Goal: Task Accomplishment & Management: Manage account settings

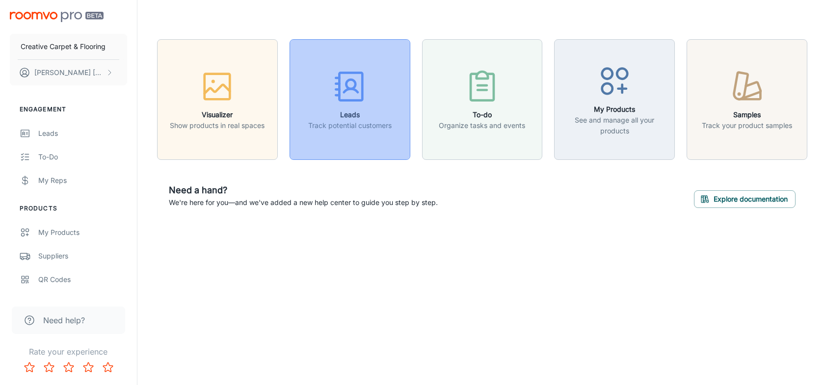
click at [342, 100] on rect "button" at bounding box center [351, 86] width 23 height 27
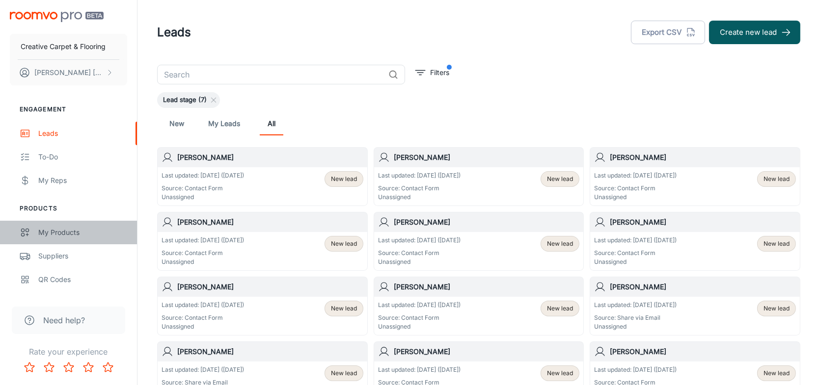
click at [63, 233] on div "My Products" at bounding box center [82, 232] width 89 height 11
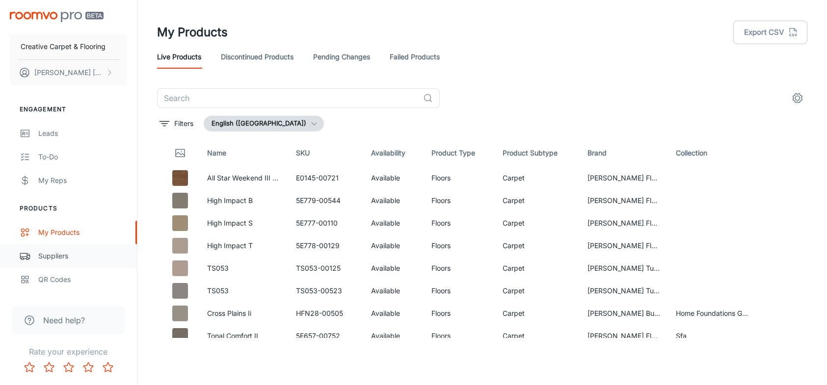
click at [48, 256] on div "Suppliers" at bounding box center [82, 256] width 89 height 11
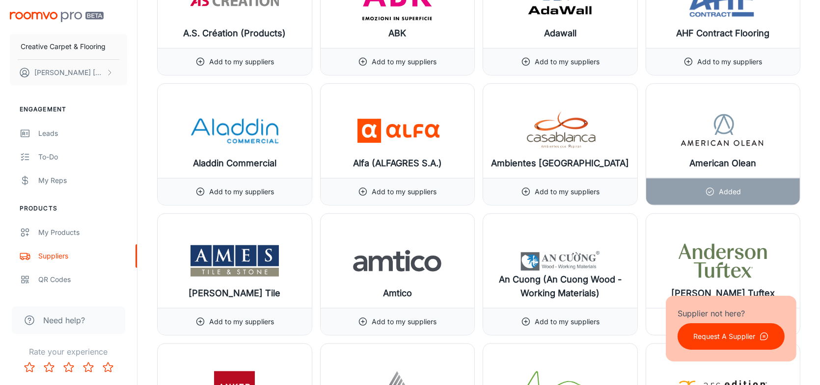
scroll to position [1129, 0]
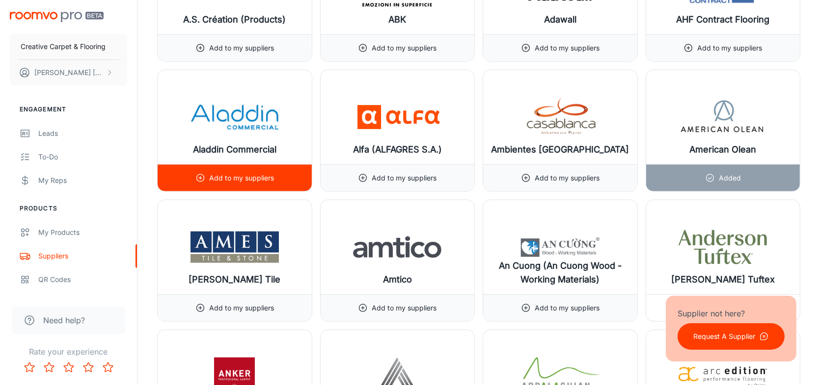
click at [238, 177] on p "Add to my suppliers" at bounding box center [241, 178] width 65 height 11
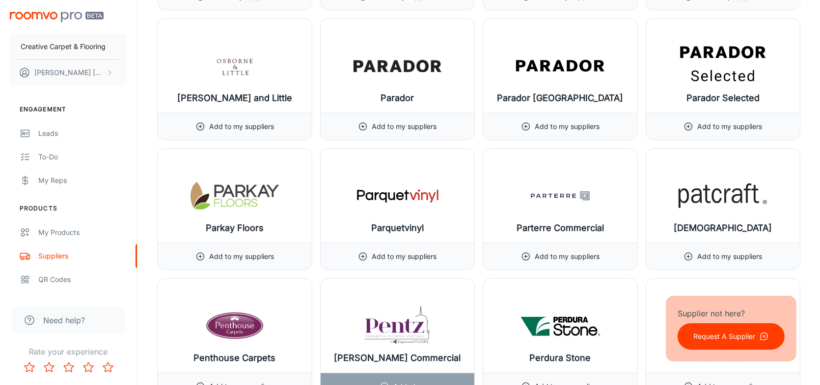
scroll to position [9427, 0]
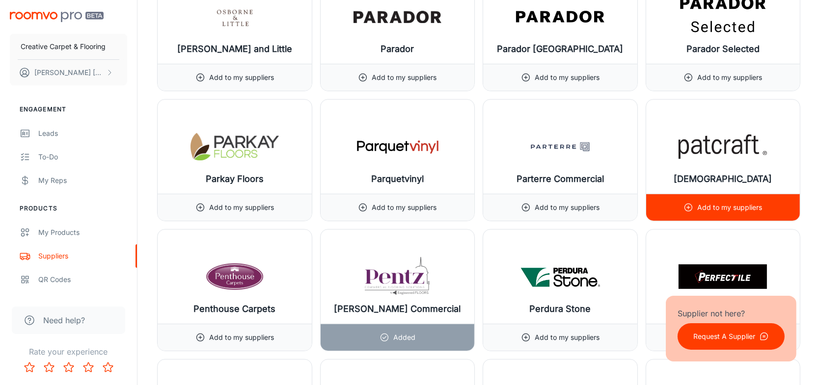
click at [706, 202] on p "Add to my suppliers" at bounding box center [729, 207] width 65 height 11
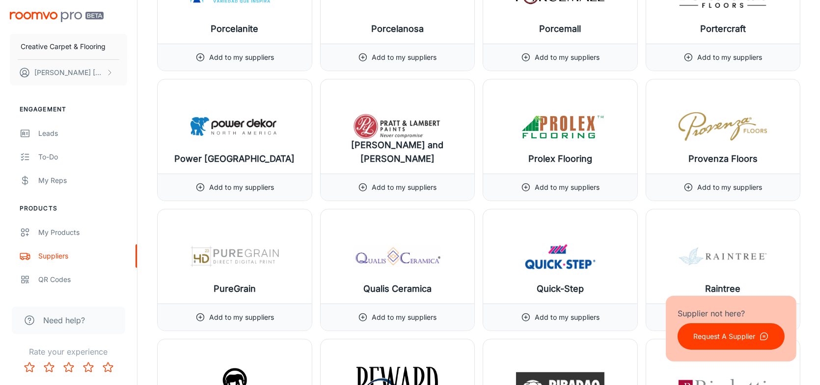
scroll to position [10016, 0]
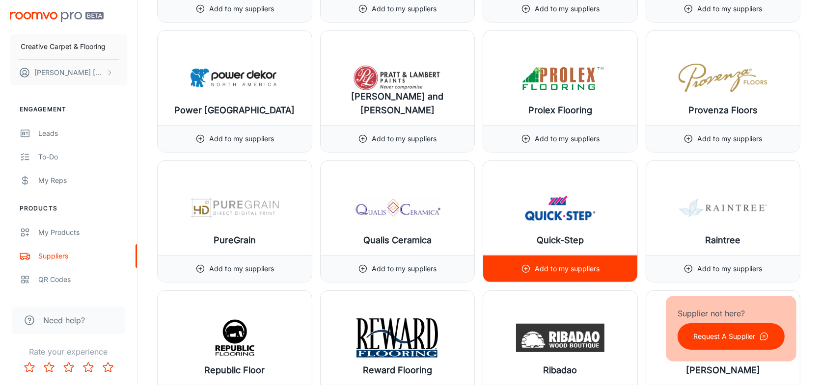
click at [554, 264] on p "Add to my suppliers" at bounding box center [567, 269] width 65 height 11
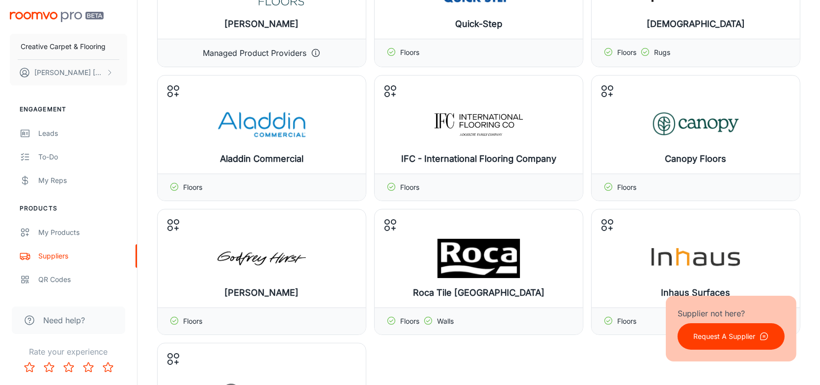
scroll to position [0, 0]
